Goal: Use online tool/utility: Use online tool/utility

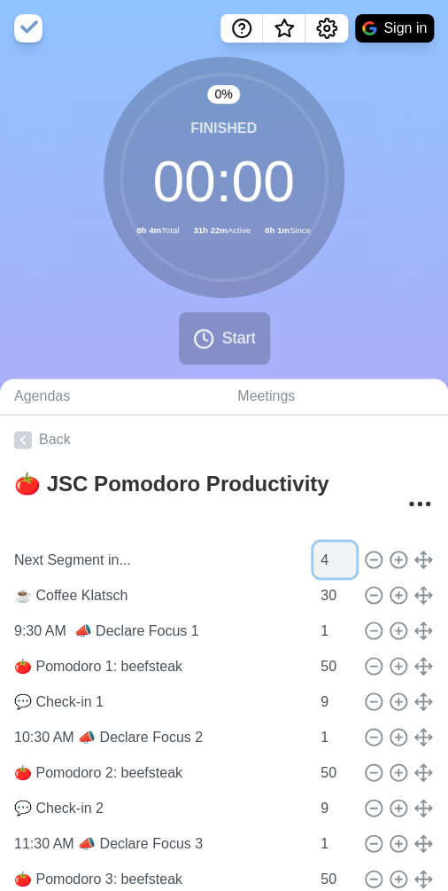
click at [315, 562] on input "4" at bounding box center [335, 558] width 43 height 35
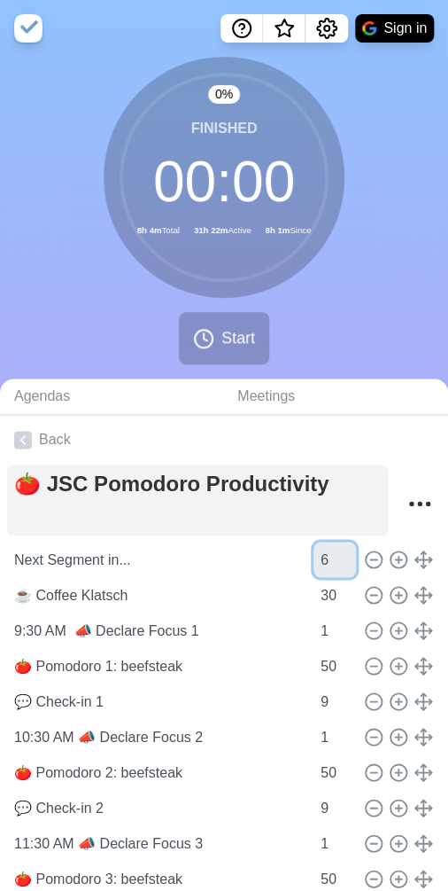
type input "6"
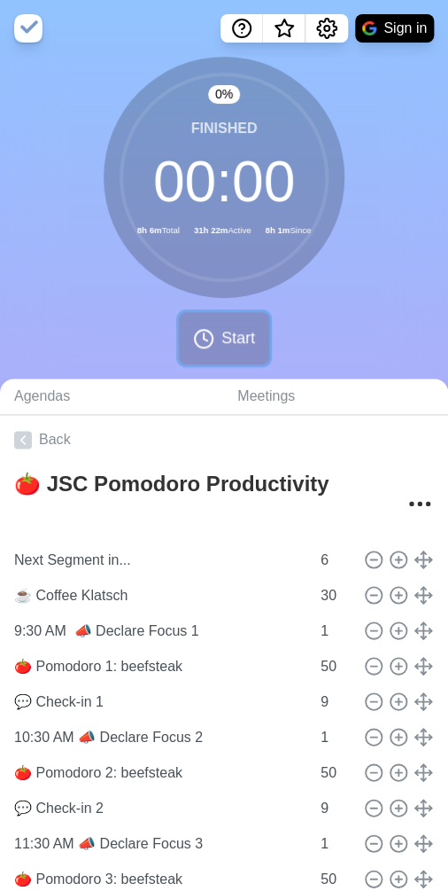
click at [222, 346] on span "Start" at bounding box center [239, 338] width 34 height 24
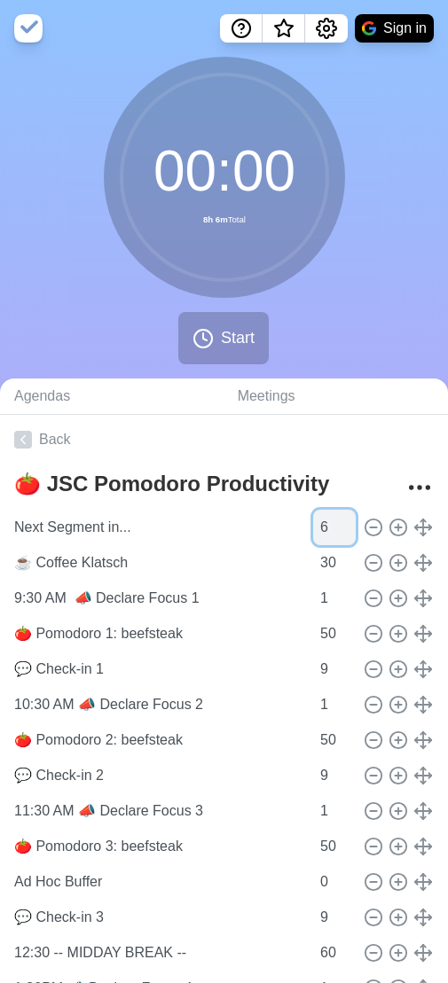
click at [316, 525] on input "6" at bounding box center [334, 527] width 43 height 35
type input "6"
type input "3"
click at [241, 327] on span "Start" at bounding box center [238, 338] width 34 height 24
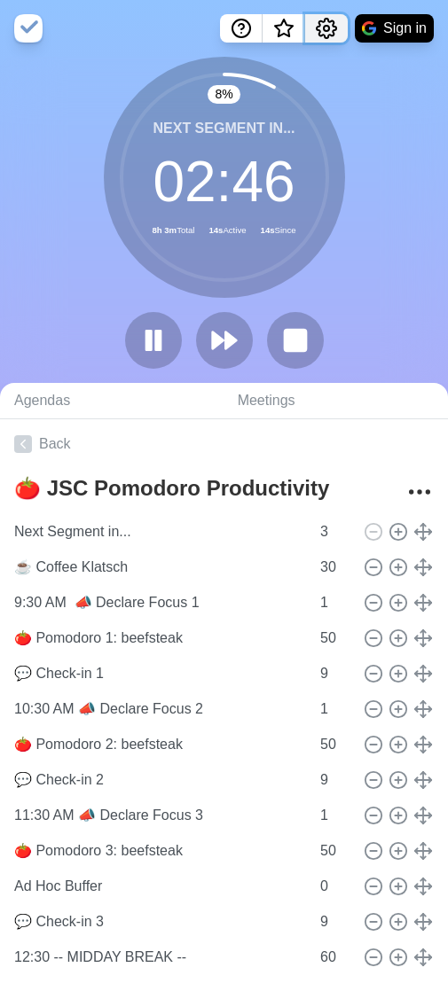
click at [320, 26] on icon "Settings" at bounding box center [325, 28] width 21 height 21
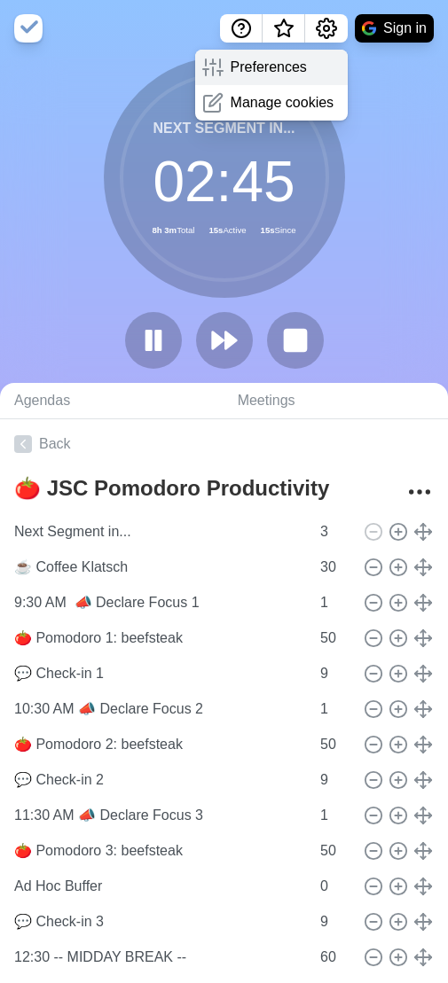
click at [315, 71] on div "Preferences" at bounding box center [271, 67] width 153 height 35
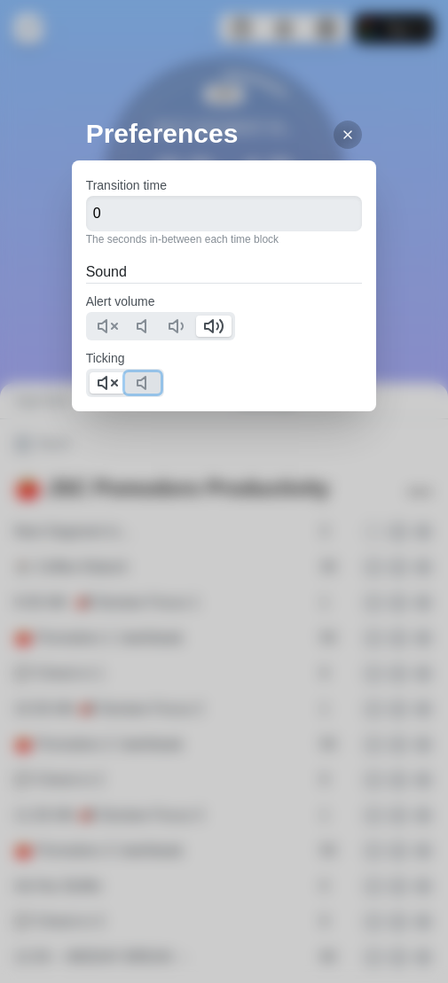
click at [145, 375] on icon at bounding box center [146, 382] width 21 height 21
click at [109, 373] on icon at bounding box center [107, 382] width 21 height 21
click at [230, 377] on div at bounding box center [224, 383] width 276 height 28
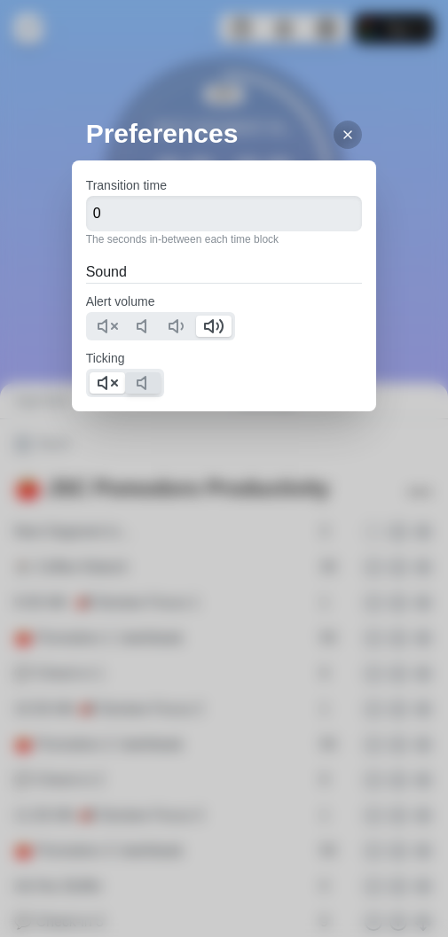
scroll to position [0, 1]
click at [340, 138] on icon at bounding box center [347, 135] width 14 height 14
